Goal: Task Accomplishment & Management: Use online tool/utility

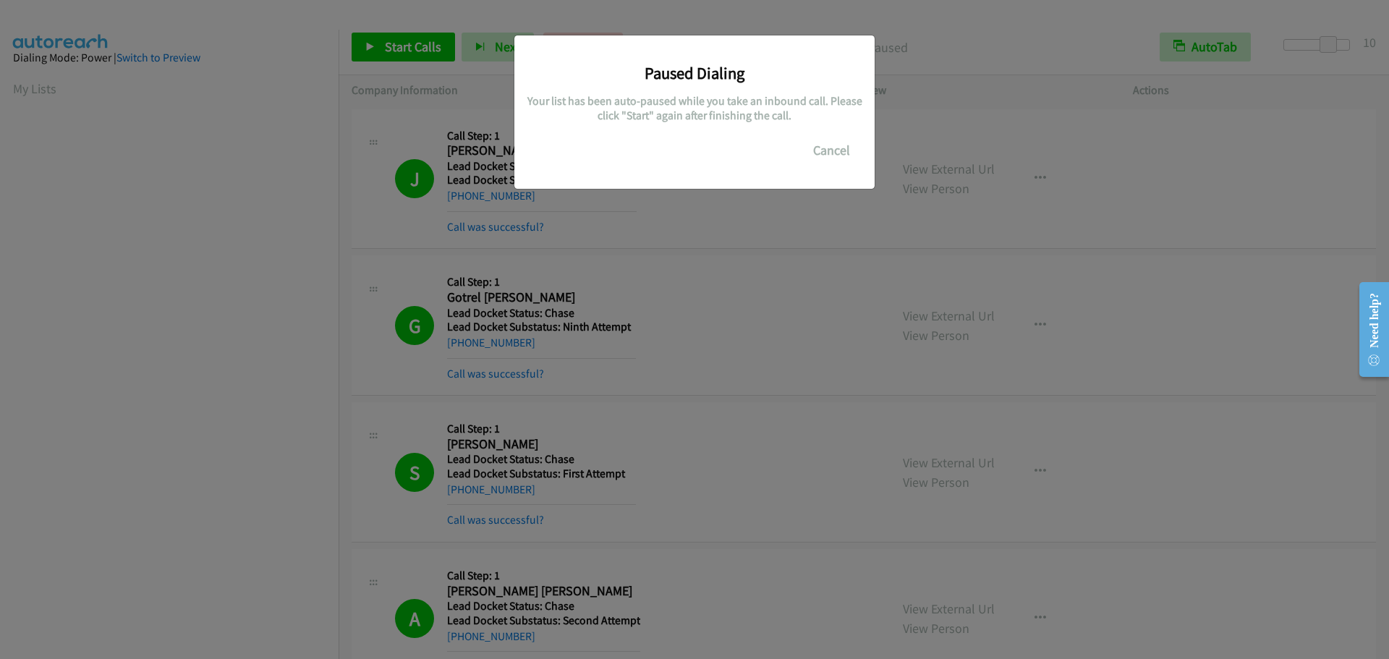
scroll to position [152, 0]
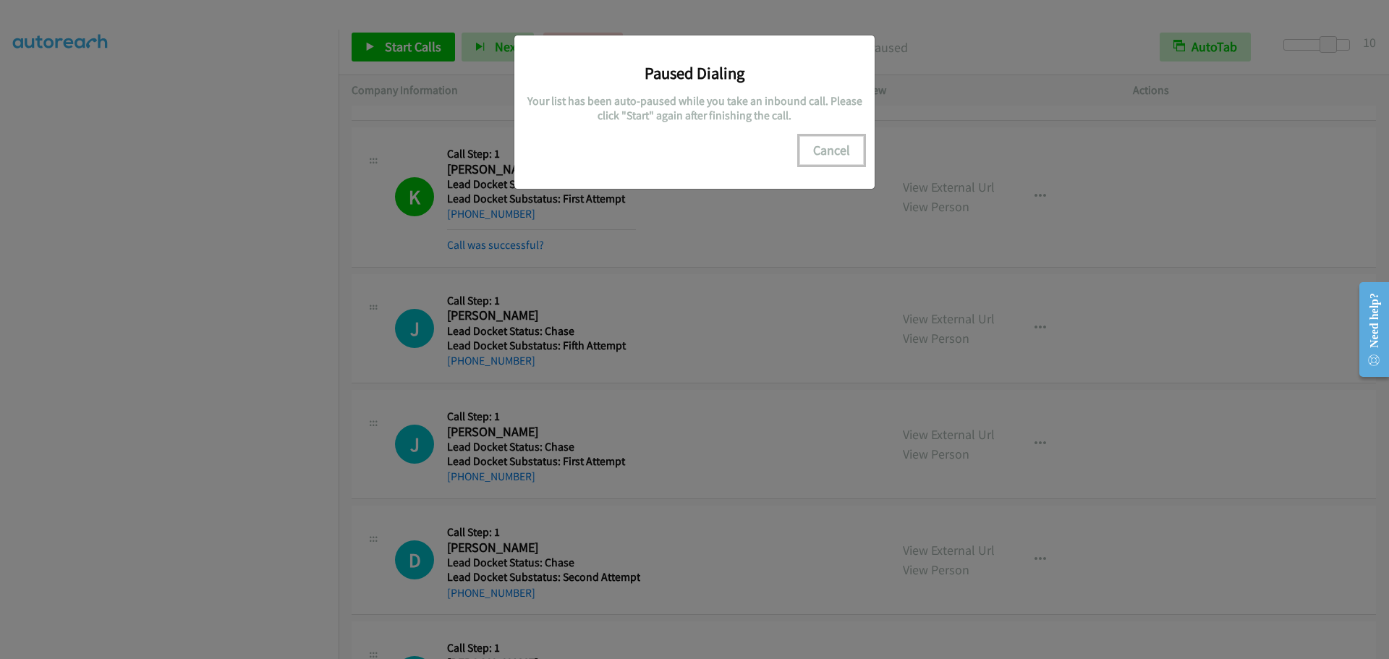
click at [834, 152] on button "Cancel" at bounding box center [832, 150] width 64 height 29
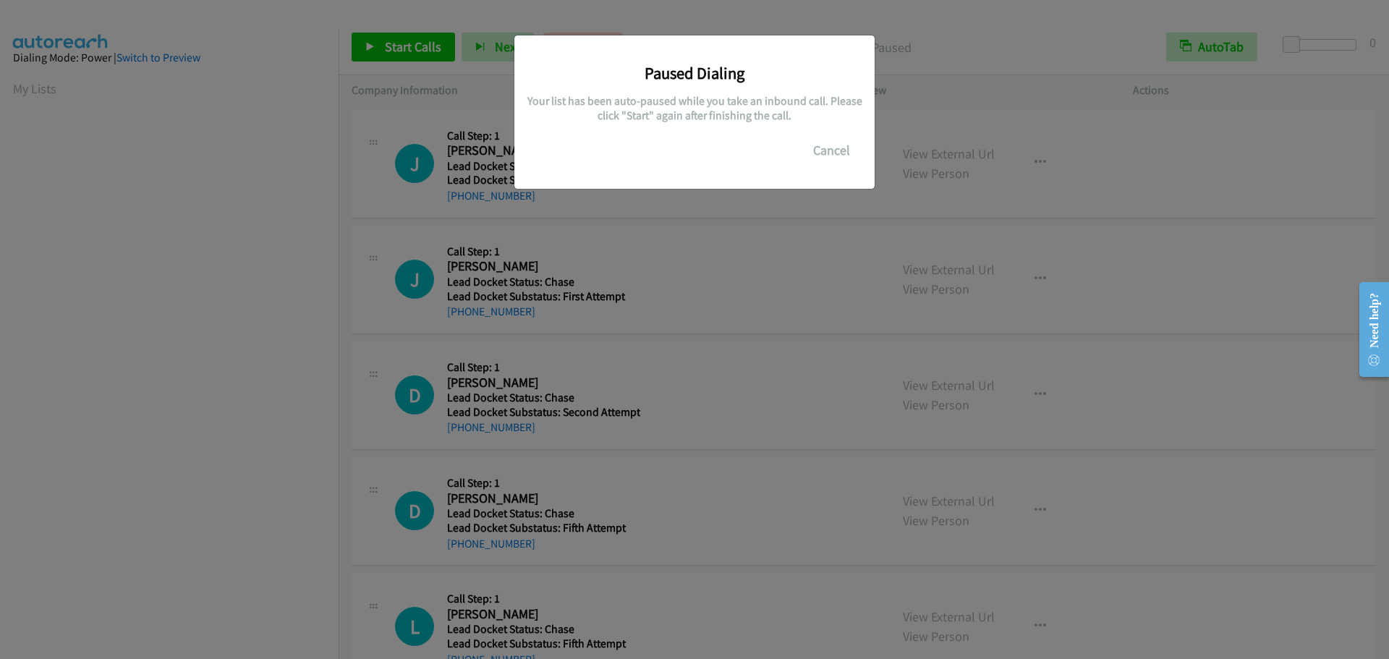
scroll to position [153, 0]
click at [834, 148] on button "Cancel" at bounding box center [832, 150] width 64 height 29
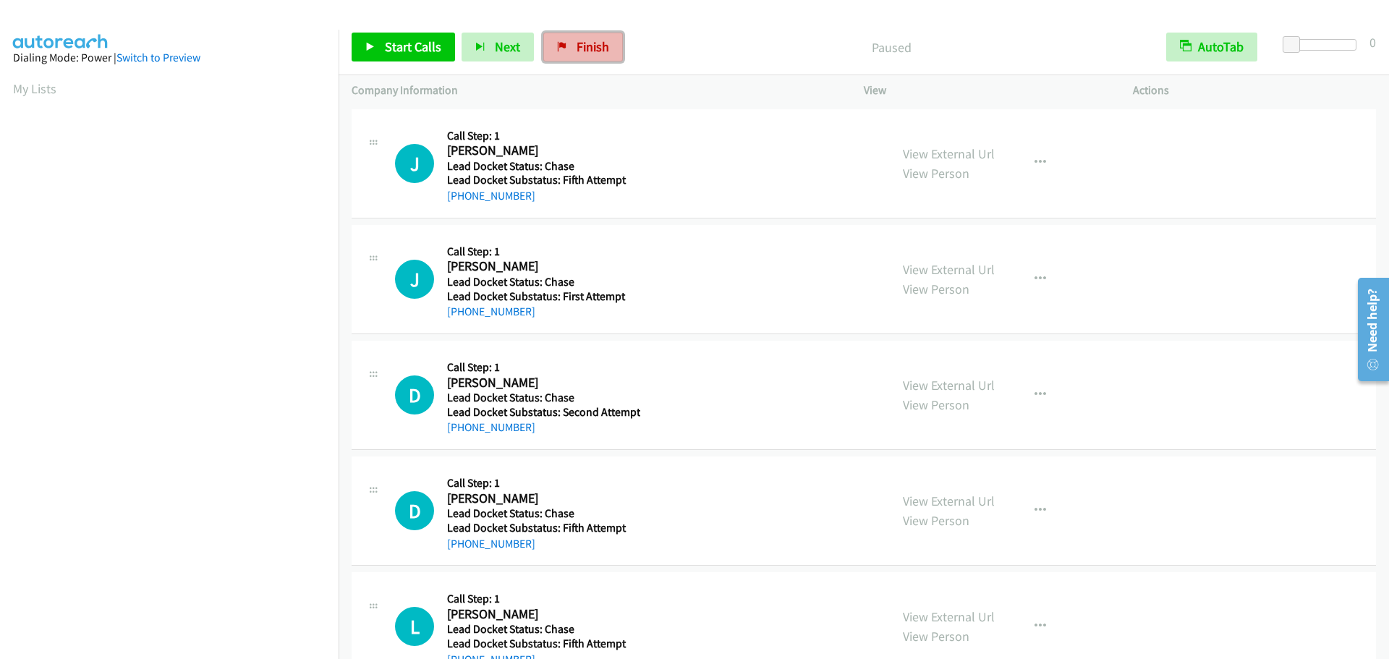
click at [571, 52] on link "Finish" at bounding box center [583, 47] width 80 height 29
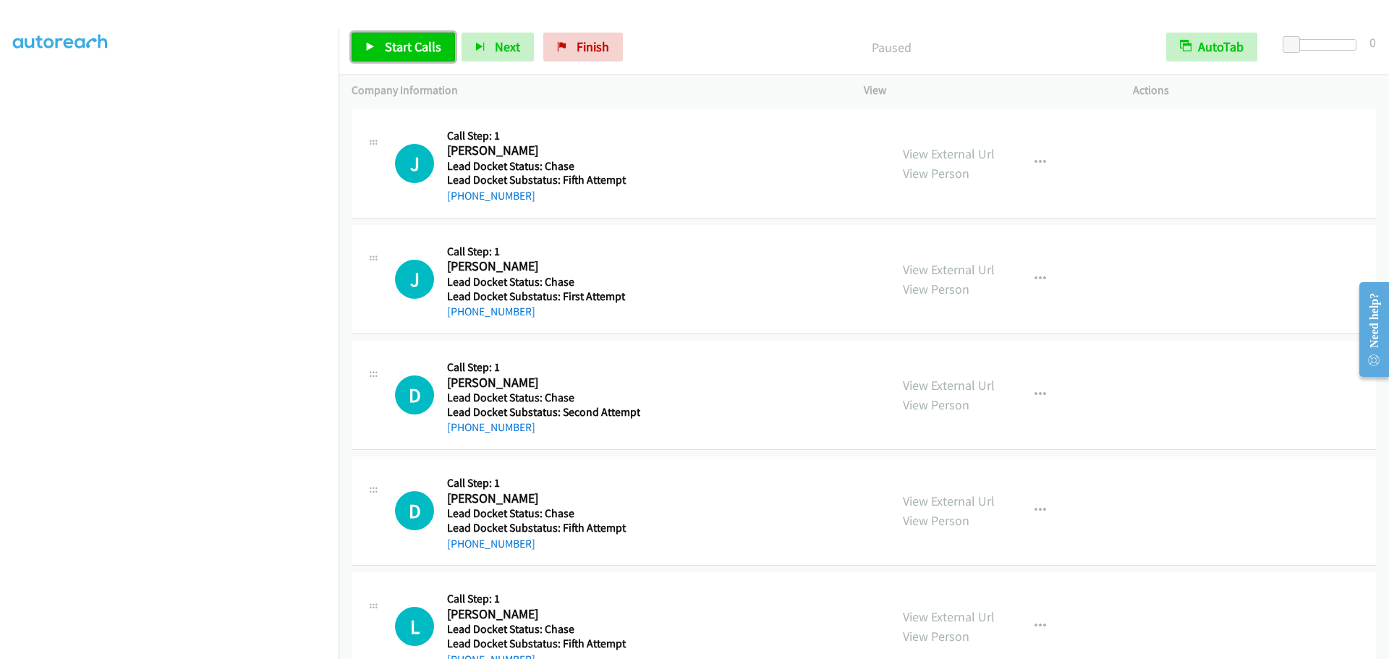
click at [406, 48] on span "Start Calls" at bounding box center [413, 46] width 56 height 17
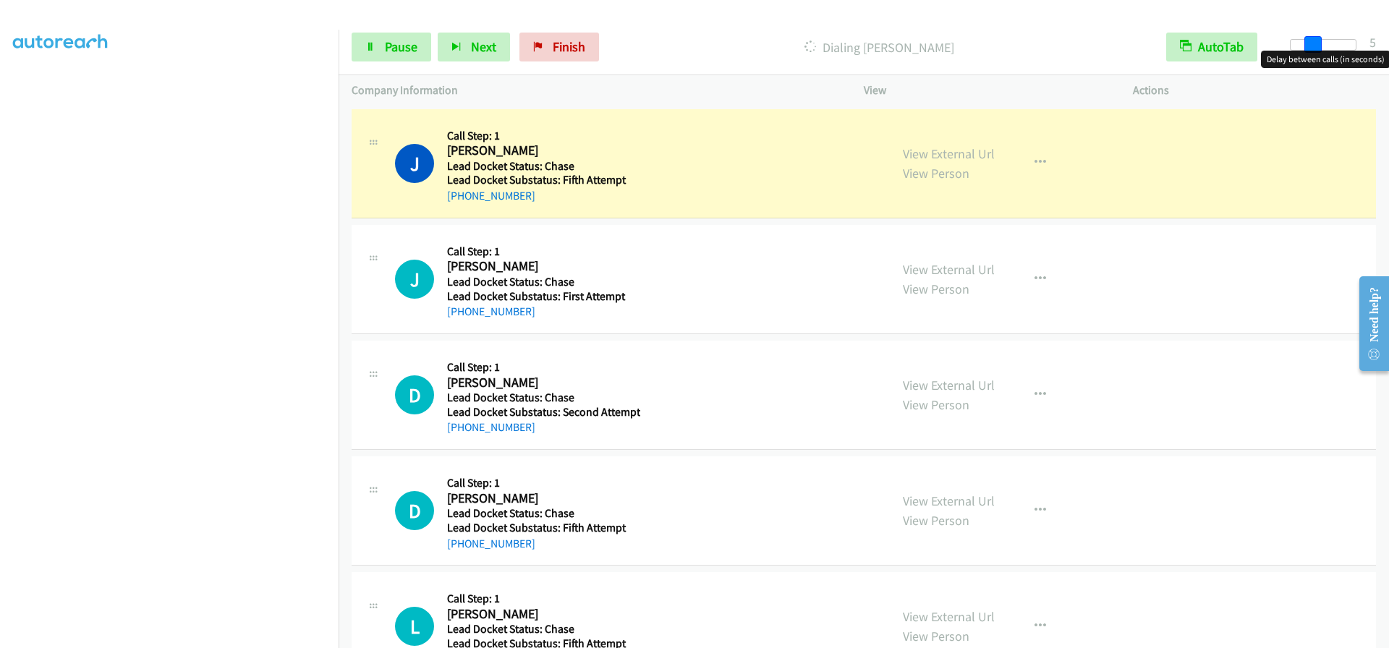
drag, startPoint x: 1291, startPoint y: 39, endPoint x: 1314, endPoint y: 42, distance: 23.3
click at [1314, 42] on span at bounding box center [1313, 44] width 17 height 17
drag, startPoint x: 1314, startPoint y: 43, endPoint x: 1331, endPoint y: 47, distance: 17.2
click at [1331, 47] on span at bounding box center [1330, 44] width 17 height 17
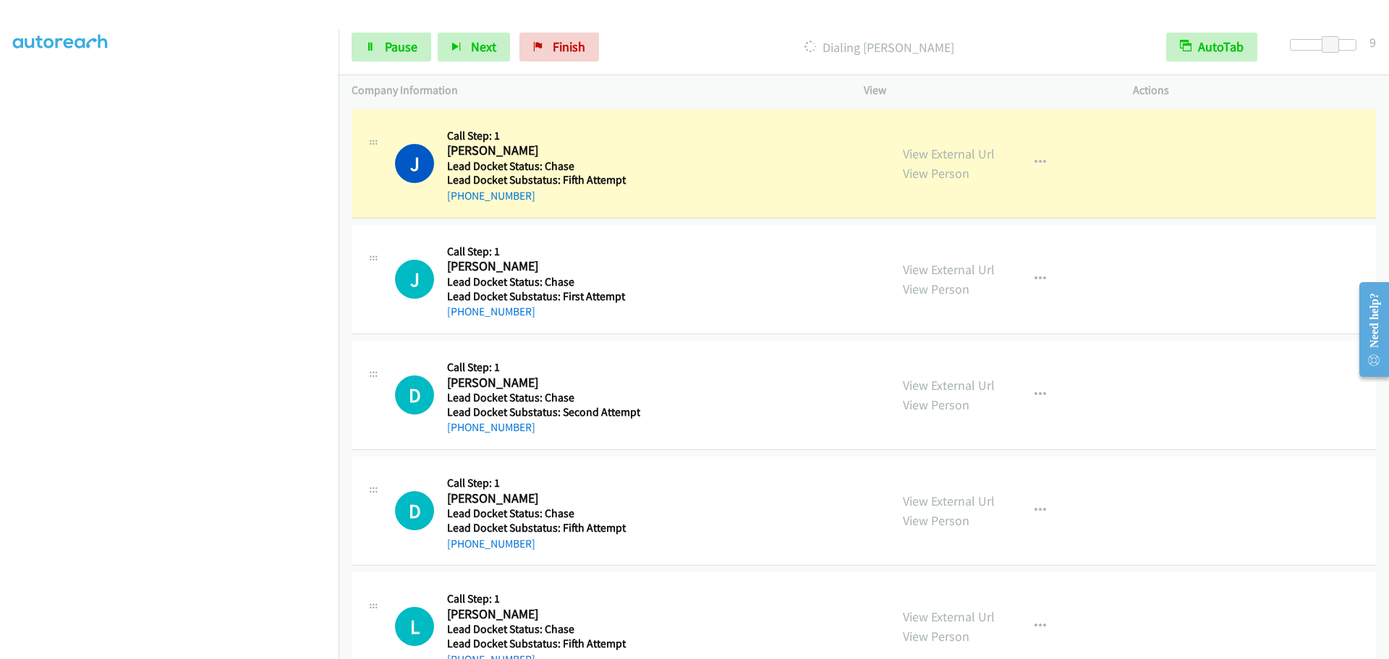
scroll to position [153, 0]
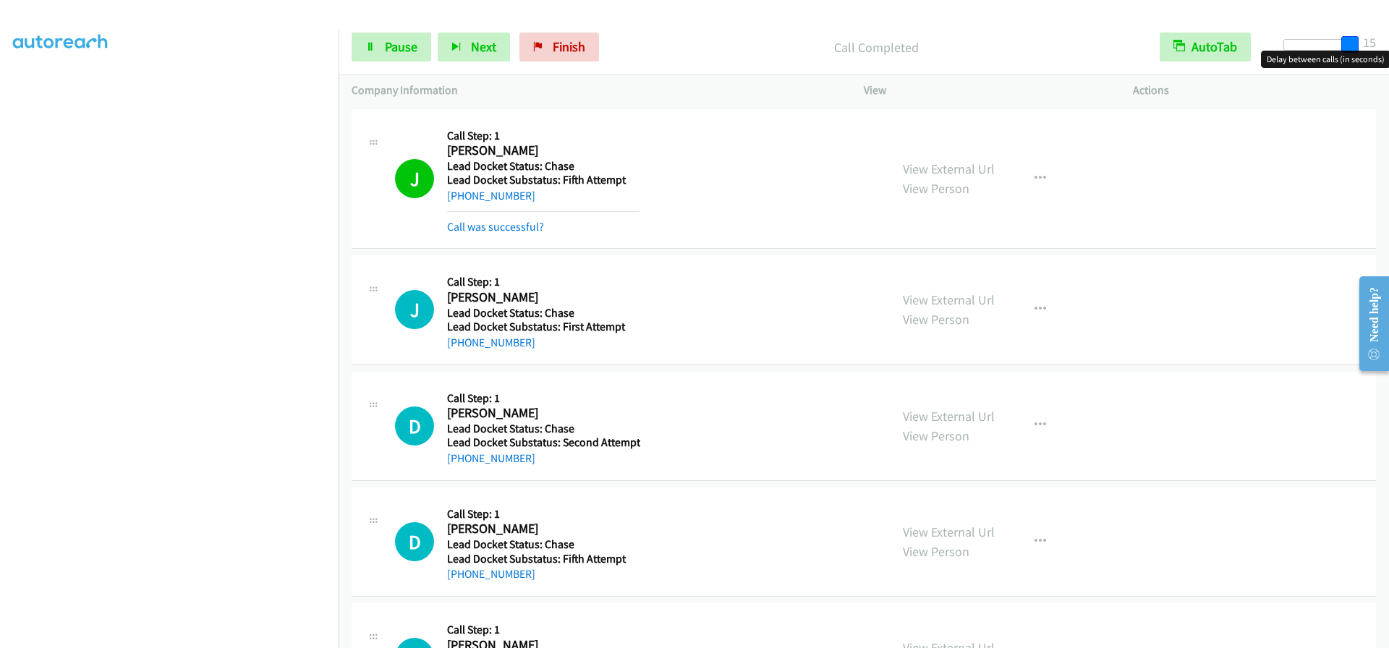
drag, startPoint x: 1338, startPoint y: 42, endPoint x: 1378, endPoint y: 44, distance: 39.9
click at [1378, 44] on div "Start Calls Pause Next Finish Call Completed AutoTab AutoTab 15" at bounding box center [864, 48] width 1051 height 56
